Goal: Task Accomplishment & Management: Manage account settings

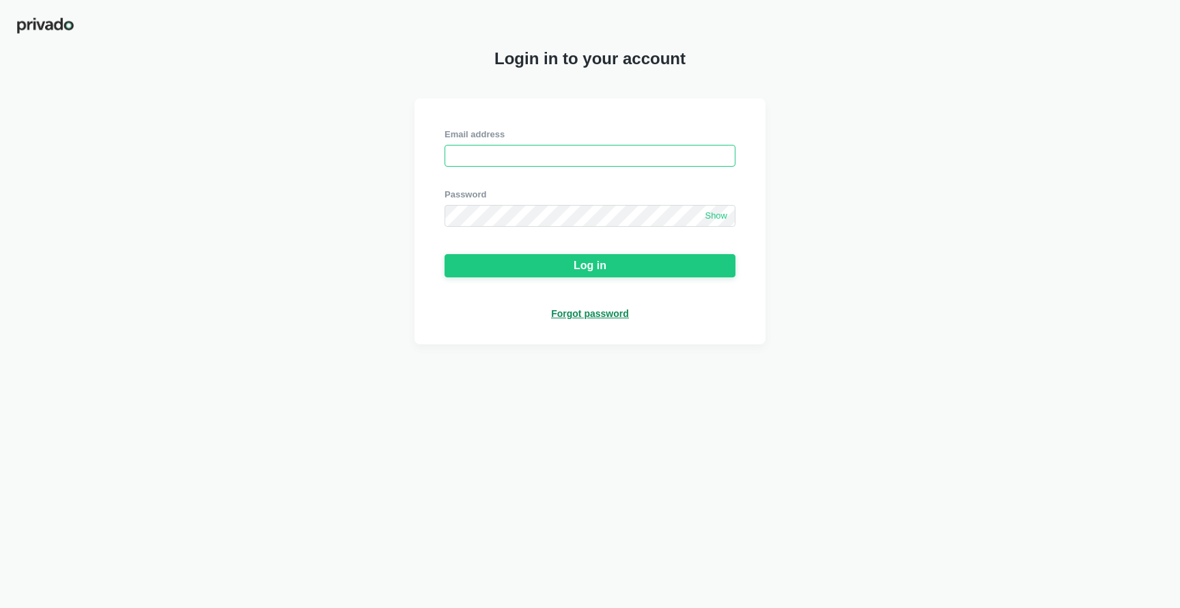
click at [473, 155] on input "email" at bounding box center [590, 156] width 291 height 22
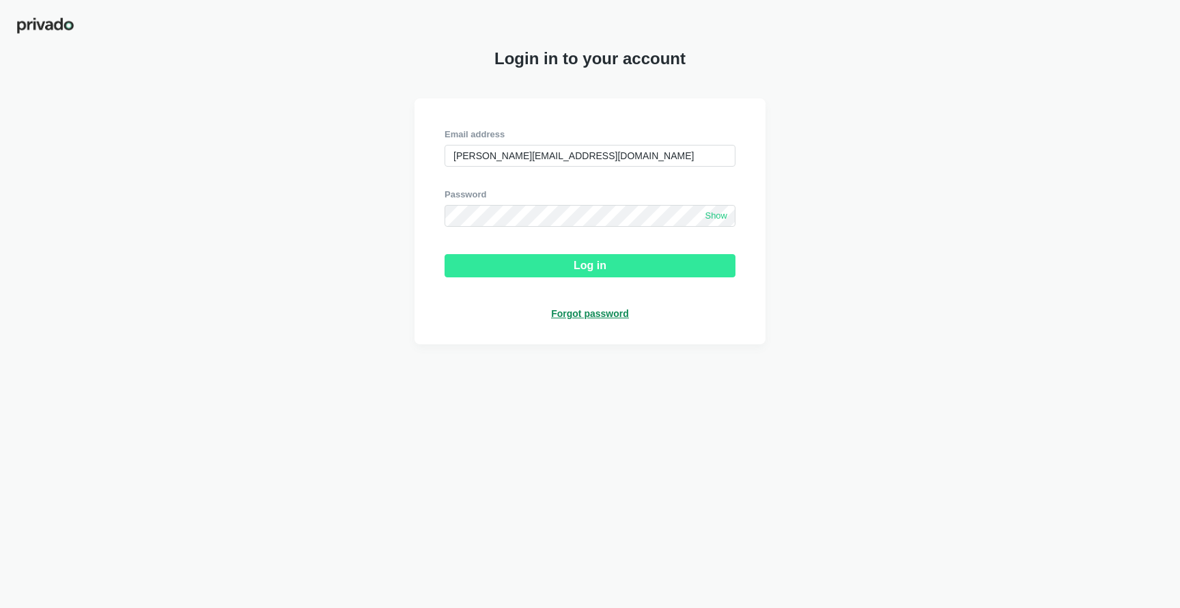
click at [610, 271] on button "Log in" at bounding box center [590, 265] width 291 height 23
click at [583, 264] on div "Log in" at bounding box center [590, 265] width 33 height 12
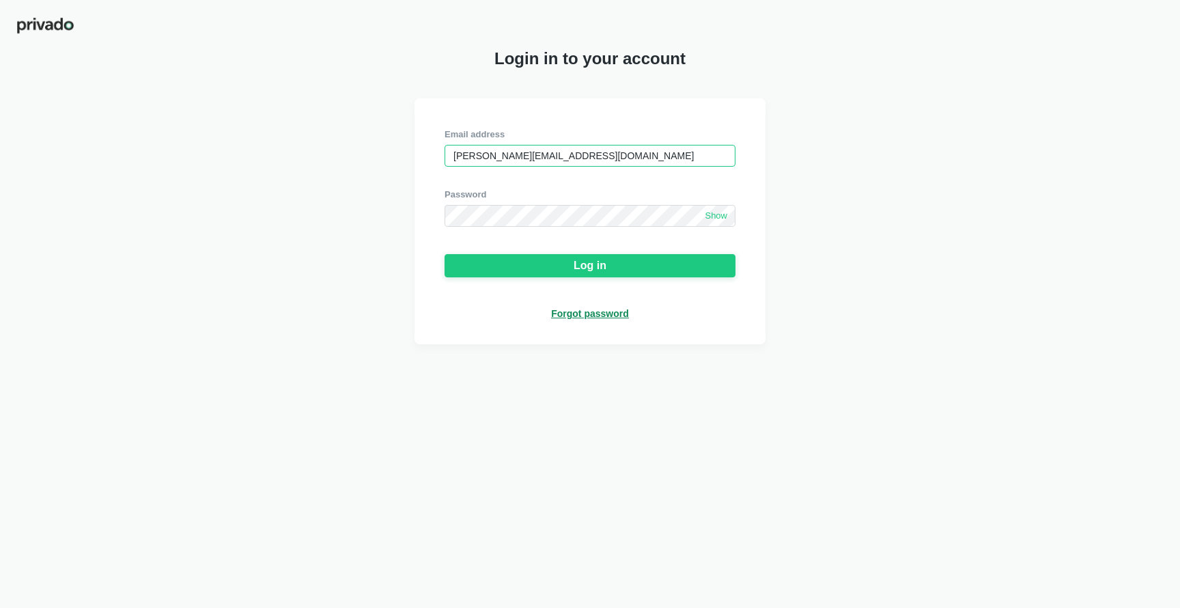
drag, startPoint x: 522, startPoint y: 156, endPoint x: 710, endPoint y: 158, distance: 188.5
click at [709, 158] on body "Login in to your account Email address [PERSON_NAME][EMAIL_ADDRESS][DOMAIN_NAME…" at bounding box center [590, 304] width 1180 height 608
type input "[PERSON_NAME][EMAIL_ADDRESS][DOMAIN_NAME]"
click at [640, 340] on div "Email address [PERSON_NAME][EMAIL_ADDRESS][DOMAIN_NAME] Password Show Log in Fo…" at bounding box center [590, 221] width 351 height 246
click at [595, 324] on div "Email address [PERSON_NAME][EMAIL_ADDRESS][DOMAIN_NAME] Password Show Log in Fo…" at bounding box center [590, 221] width 351 height 246
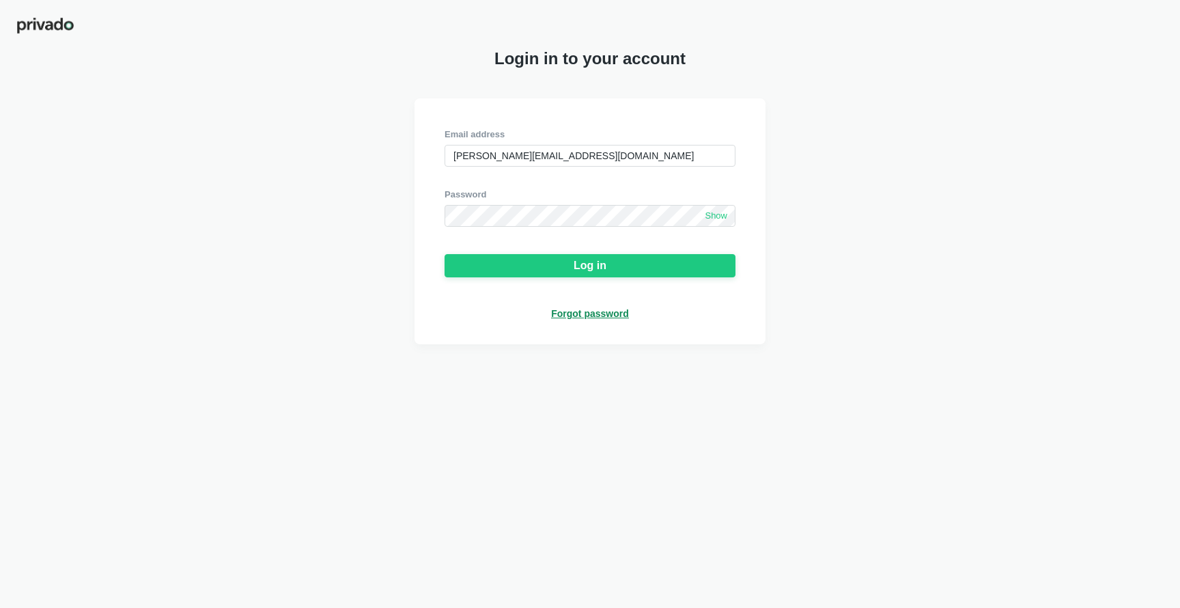
click at [600, 316] on div "Forgot password" at bounding box center [590, 313] width 78 height 12
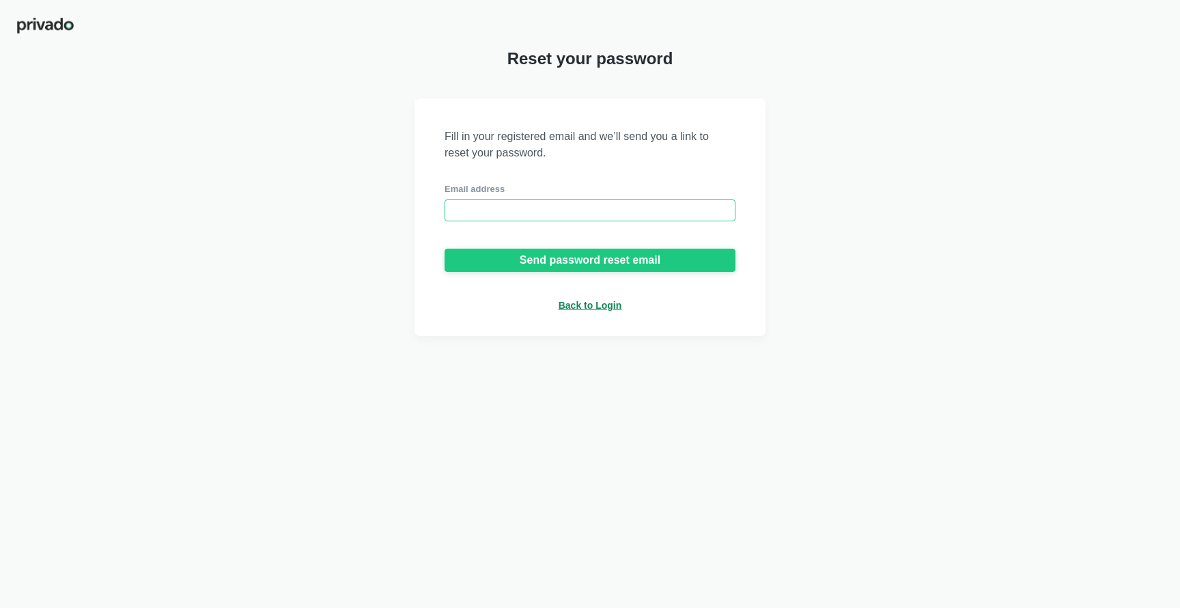
click at [560, 221] on input "email" at bounding box center [590, 210] width 291 height 22
type input "ga"
